Goal: Information Seeking & Learning: Check status

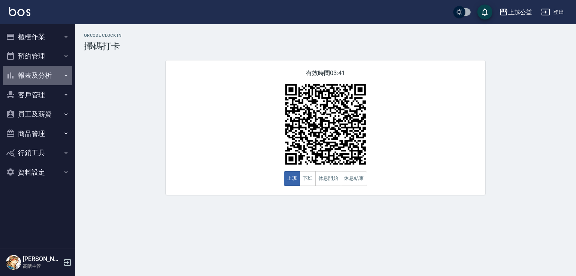
click at [48, 75] on button "報表及分析" at bounding box center [37, 76] width 69 height 20
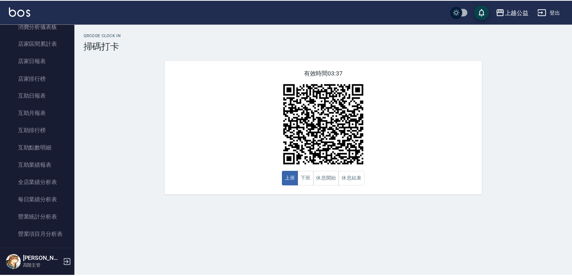
scroll to position [74, 0]
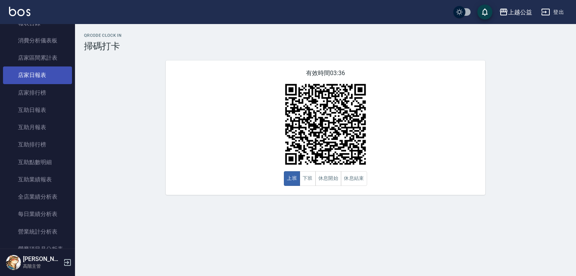
click at [27, 75] on link "店家日報表" at bounding box center [37, 74] width 69 height 17
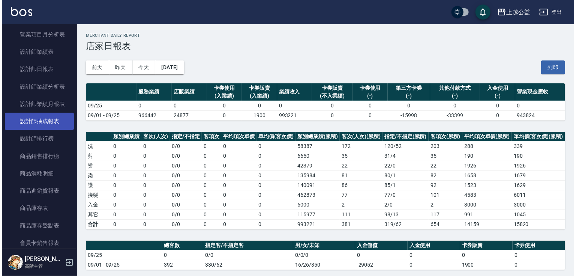
scroll to position [289, 0]
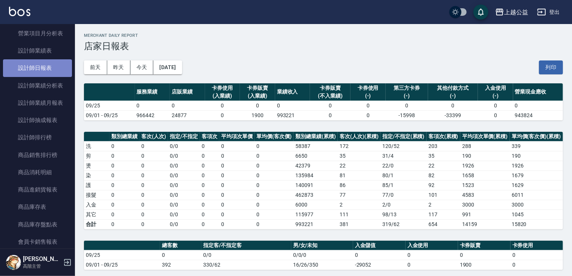
click at [41, 61] on link "設計師日報表" at bounding box center [37, 67] width 69 height 17
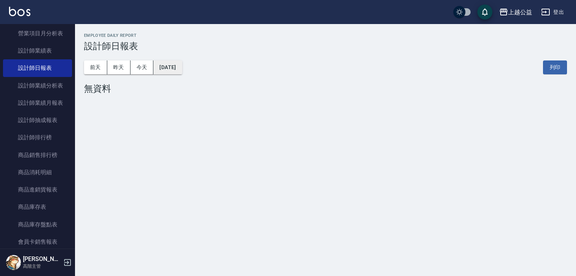
click at [168, 71] on button "[DATE]" at bounding box center [167, 67] width 29 height 14
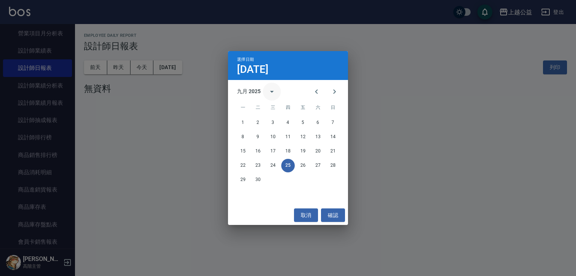
click at [272, 90] on icon "calendar view is open, switch to year view" at bounding box center [271, 91] width 9 height 9
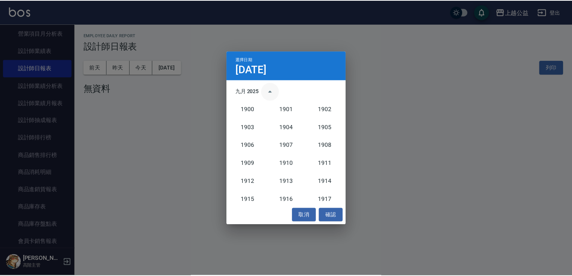
scroll to position [695, 0]
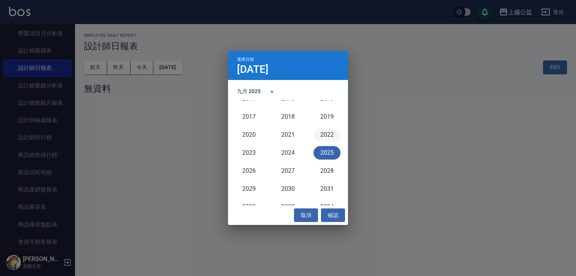
click at [327, 134] on button "2022" at bounding box center [327, 135] width 27 height 14
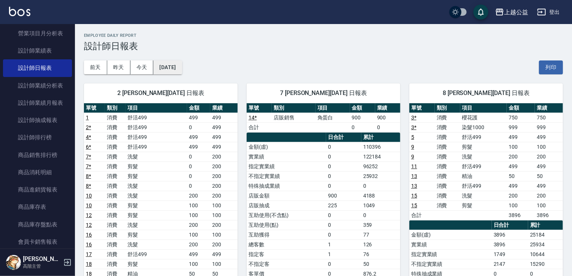
click at [176, 69] on button "[DATE]" at bounding box center [167, 67] width 29 height 14
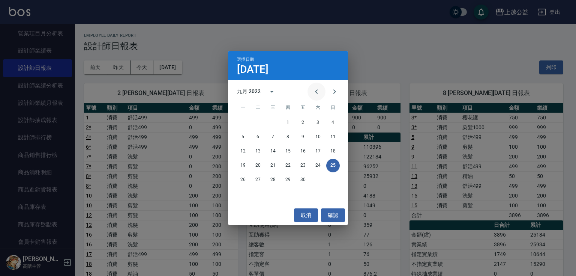
click at [317, 90] on icon "Previous month" at bounding box center [316, 91] width 3 height 5
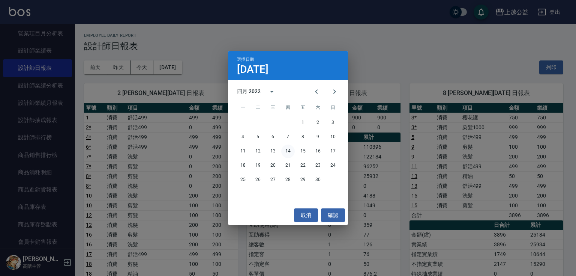
click at [288, 149] on button "14" at bounding box center [288, 151] width 14 height 14
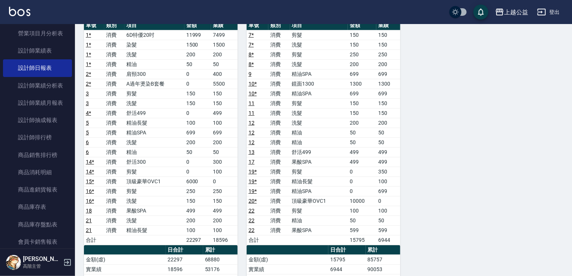
drag, startPoint x: 254, startPoint y: 138, endPoint x: 263, endPoint y: 159, distance: 22.6
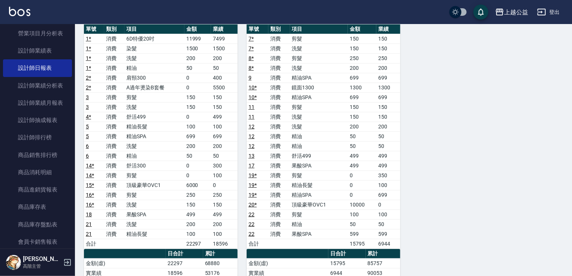
drag, startPoint x: 249, startPoint y: 169, endPoint x: 249, endPoint y: 158, distance: 10.9
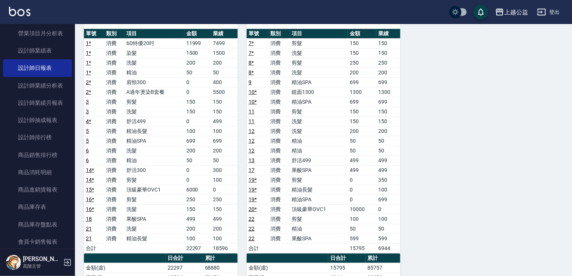
drag, startPoint x: 233, startPoint y: 147, endPoint x: 233, endPoint y: 140, distance: 6.8
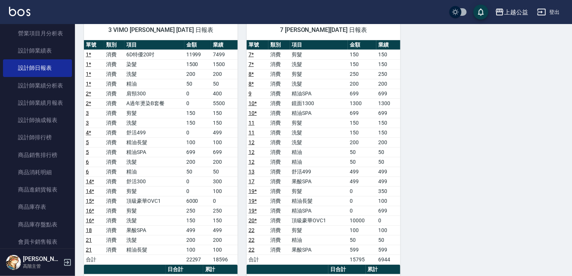
drag, startPoint x: 233, startPoint y: 140, endPoint x: 233, endPoint y: 133, distance: 7.5
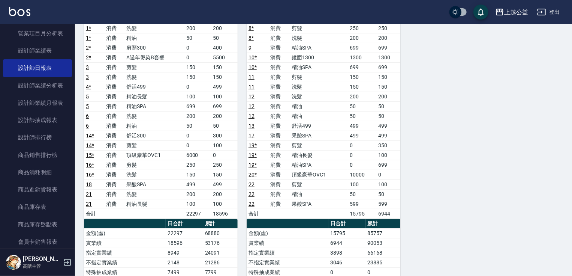
scroll to position [139, 0]
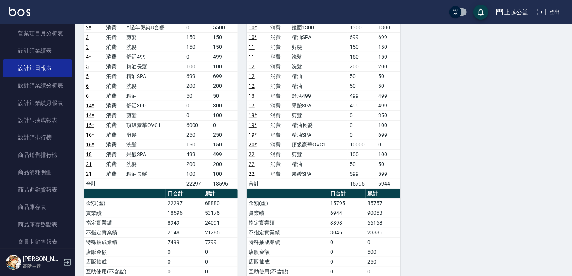
drag, startPoint x: 263, startPoint y: 116, endPoint x: 265, endPoint y: 142, distance: 25.6
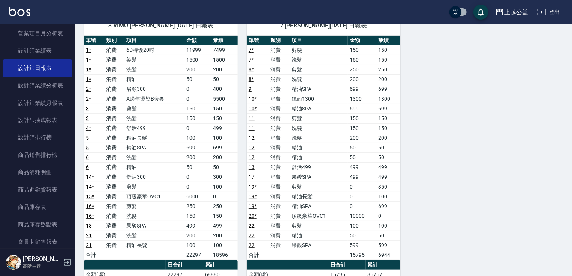
scroll to position [62, 0]
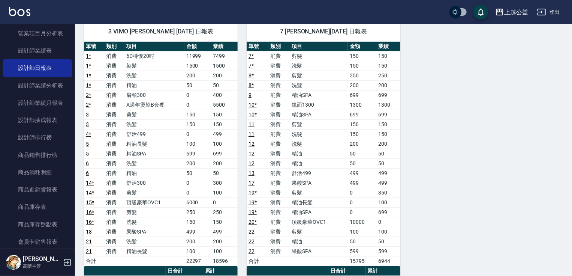
drag, startPoint x: 265, startPoint y: 142, endPoint x: 263, endPoint y: 122, distance: 19.6
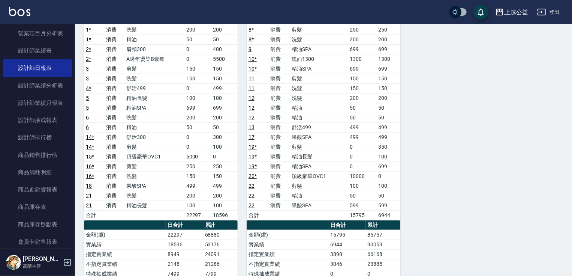
scroll to position [206, 0]
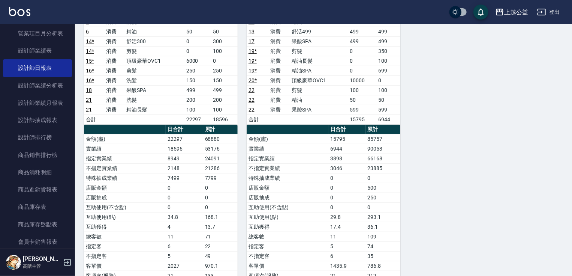
drag, startPoint x: 258, startPoint y: 128, endPoint x: 257, endPoint y: 174, distance: 46.5
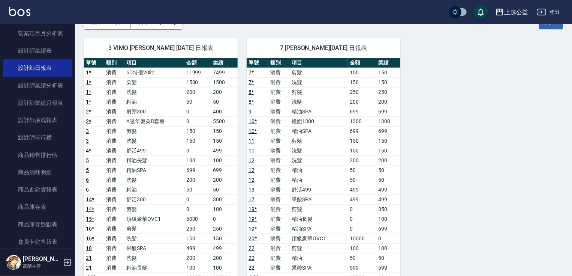
scroll to position [0, 0]
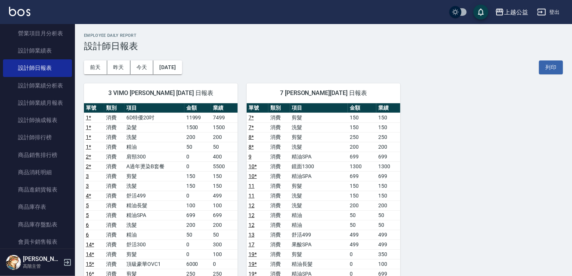
drag, startPoint x: 249, startPoint y: 176, endPoint x: 255, endPoint y: 113, distance: 64.1
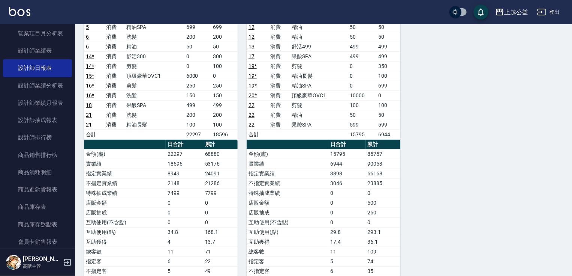
drag, startPoint x: 231, startPoint y: 137, endPoint x: 231, endPoint y: 174, distance: 37.1
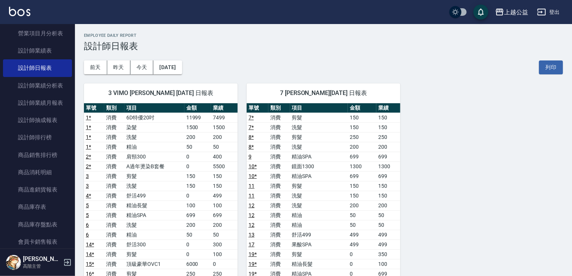
drag, startPoint x: 228, startPoint y: 123, endPoint x: 224, endPoint y: 97, distance: 26.3
click at [178, 65] on button "[DATE]" at bounding box center [167, 67] width 29 height 14
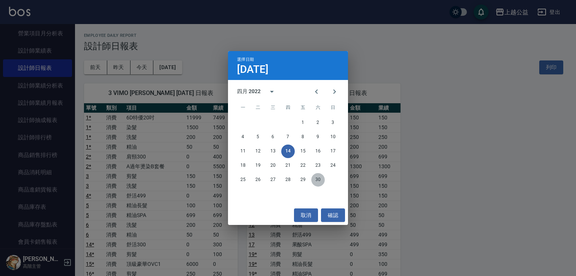
click at [321, 181] on button "30" at bounding box center [318, 180] width 14 height 14
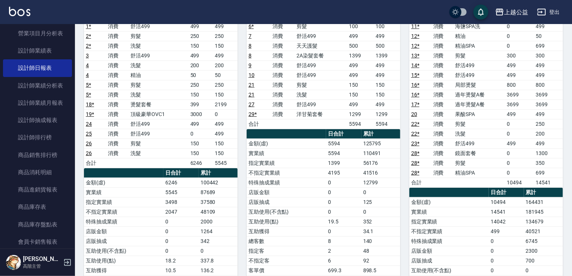
scroll to position [184, 0]
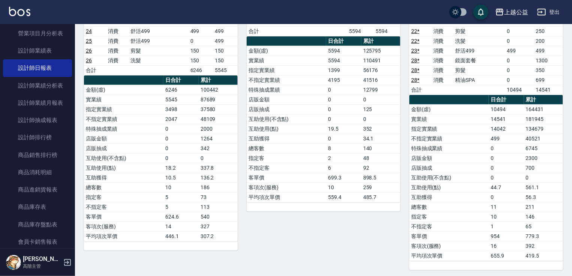
drag, startPoint x: 309, startPoint y: 179, endPoint x: 312, endPoint y: 193, distance: 14.6
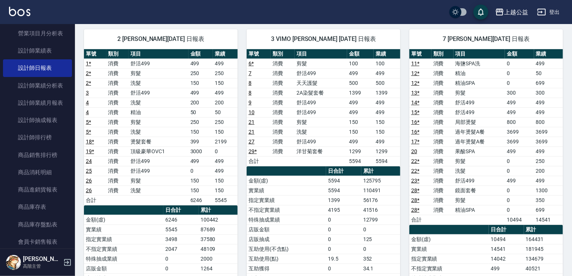
scroll to position [0, 0]
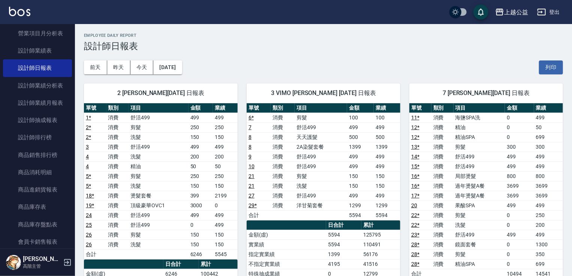
drag, startPoint x: 265, startPoint y: 200, endPoint x: 270, endPoint y: 149, distance: 50.9
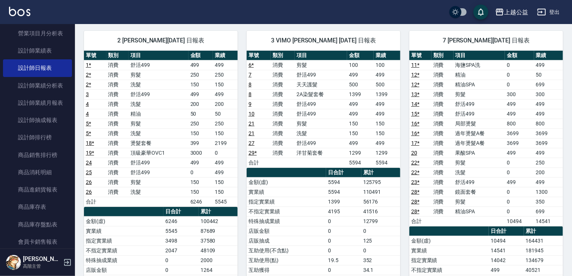
scroll to position [56, 0]
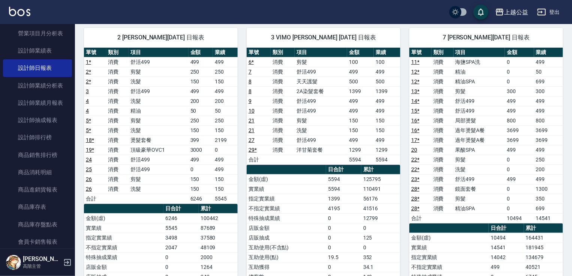
drag, startPoint x: 365, startPoint y: 171, endPoint x: 359, endPoint y: 184, distance: 14.1
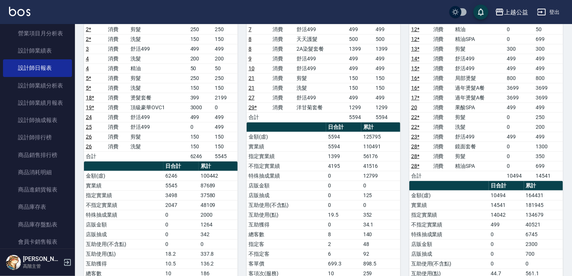
drag, startPoint x: 348, startPoint y: 185, endPoint x: 342, endPoint y: 155, distance: 30.5
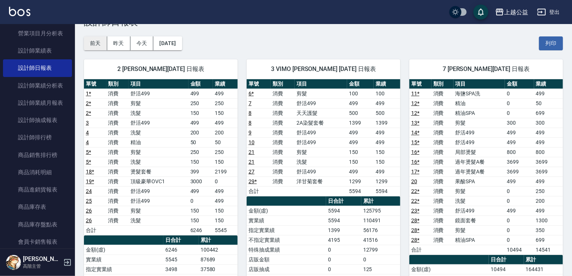
click at [96, 47] on button "前天" at bounding box center [95, 43] width 23 height 14
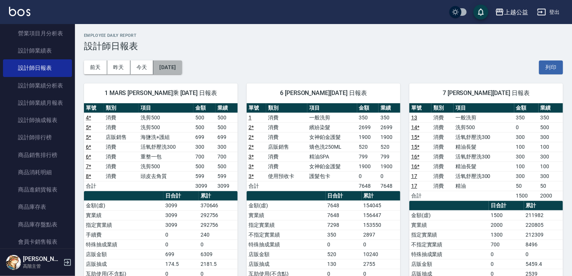
click at [180, 69] on button "[DATE]" at bounding box center [167, 67] width 29 height 14
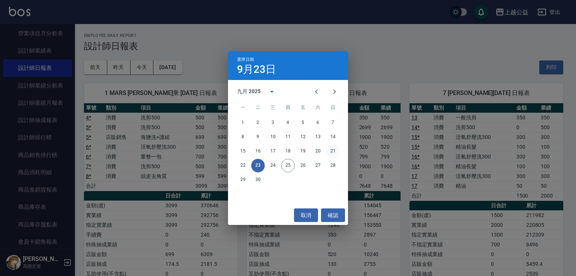
click at [330, 152] on button "21" at bounding box center [333, 151] width 14 height 14
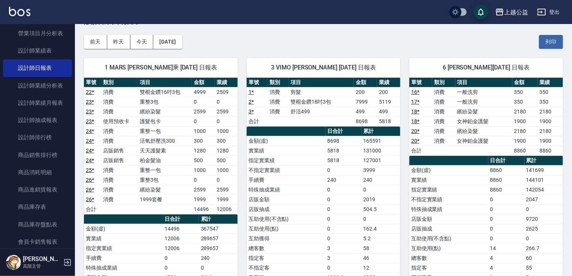
drag, startPoint x: 323, startPoint y: 153, endPoint x: 321, endPoint y: 168, distance: 15.1
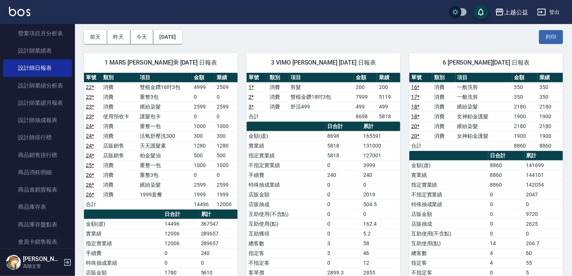
scroll to position [36, 0]
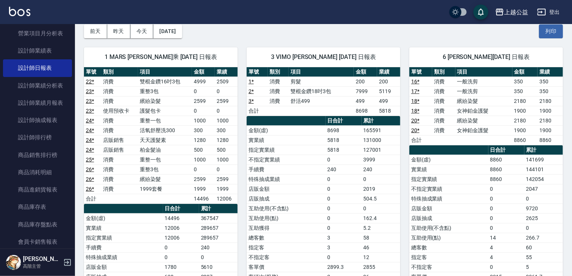
click at [289, 171] on td "手續費" at bounding box center [286, 169] width 79 height 10
click at [93, 30] on button "前天" at bounding box center [95, 31] width 23 height 14
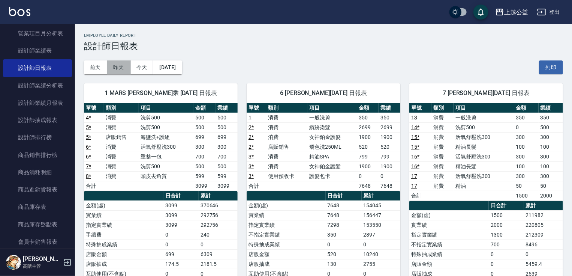
click at [120, 63] on button "昨天" at bounding box center [118, 67] width 23 height 14
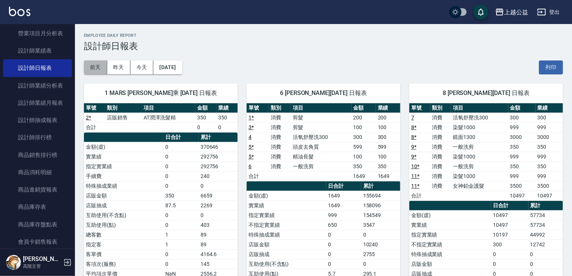
click at [99, 67] on button "前天" at bounding box center [95, 67] width 23 height 14
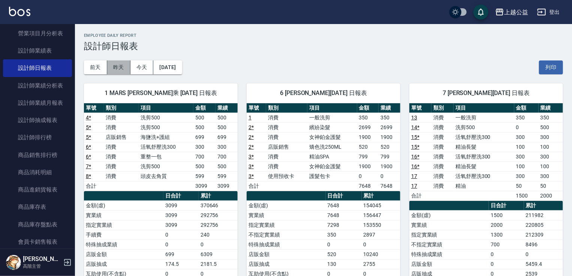
click at [116, 68] on button "昨天" at bounding box center [118, 67] width 23 height 14
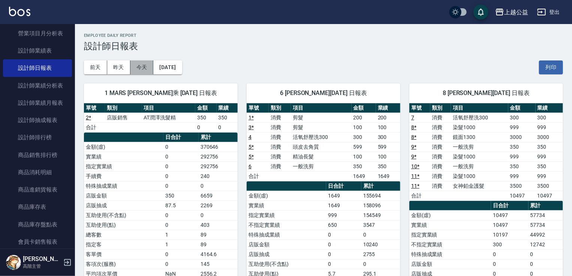
click at [138, 67] on button "今天" at bounding box center [142, 67] width 23 height 14
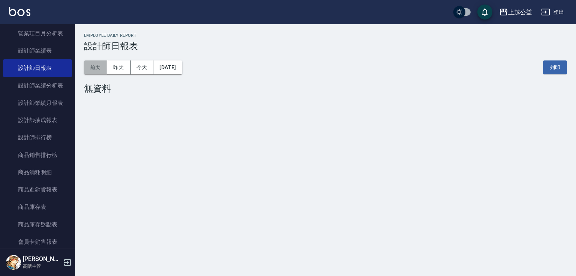
click at [96, 66] on button "前天" at bounding box center [95, 67] width 23 height 14
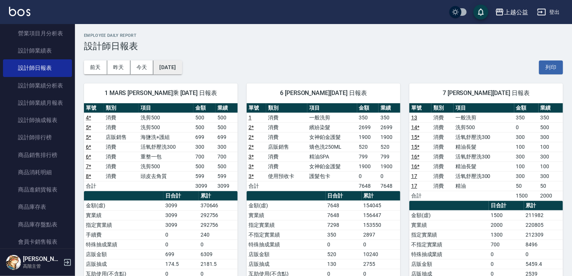
click at [174, 73] on button "[DATE]" at bounding box center [167, 67] width 29 height 14
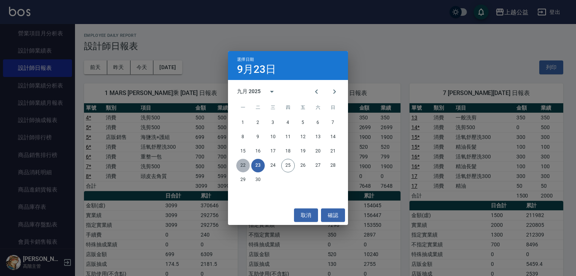
click at [238, 164] on button "22" at bounding box center [243, 166] width 14 height 14
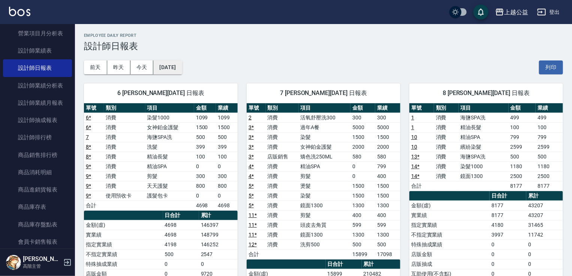
click at [164, 69] on button "[DATE]" at bounding box center [167, 67] width 29 height 14
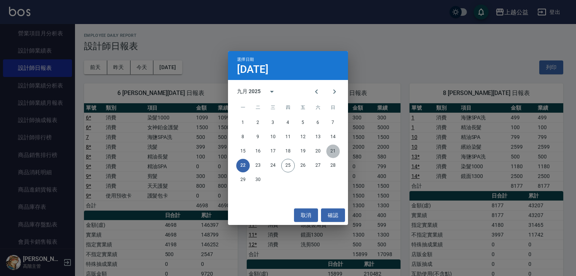
click at [332, 153] on button "21" at bounding box center [333, 151] width 14 height 14
